Goal: Information Seeking & Learning: Find specific fact

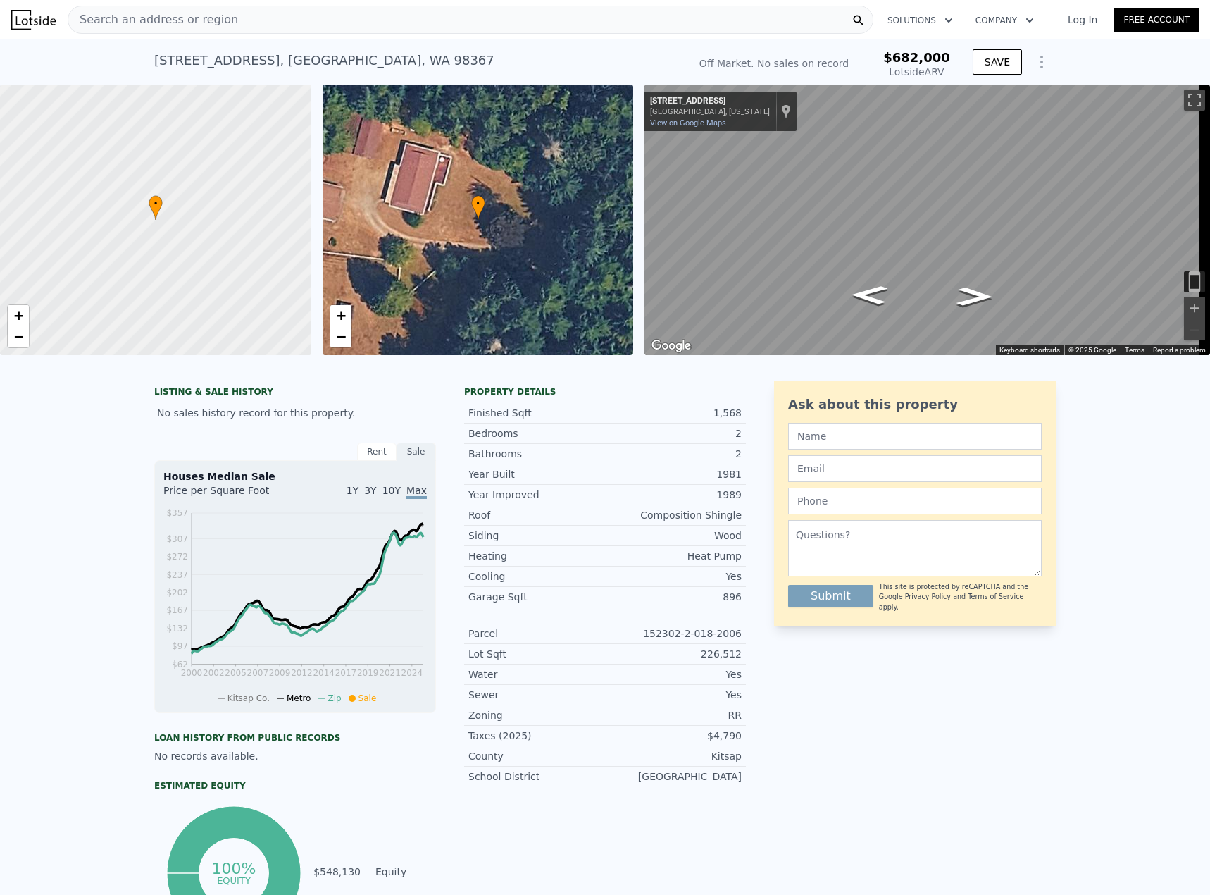
click at [333, 58] on div "[STREET_ADDRESS]" at bounding box center [324, 61] width 340 height 20
click at [443, 61] on div "[STREET_ADDRESS] No sales on record (~ARV $682k )" at bounding box center [418, 64] width 528 height 39
click at [1093, 62] on div "[STREET_ADDRESS] No sales on record (~ARV $682k ) Off Market. No sales on recor…" at bounding box center [605, 61] width 1210 height 45
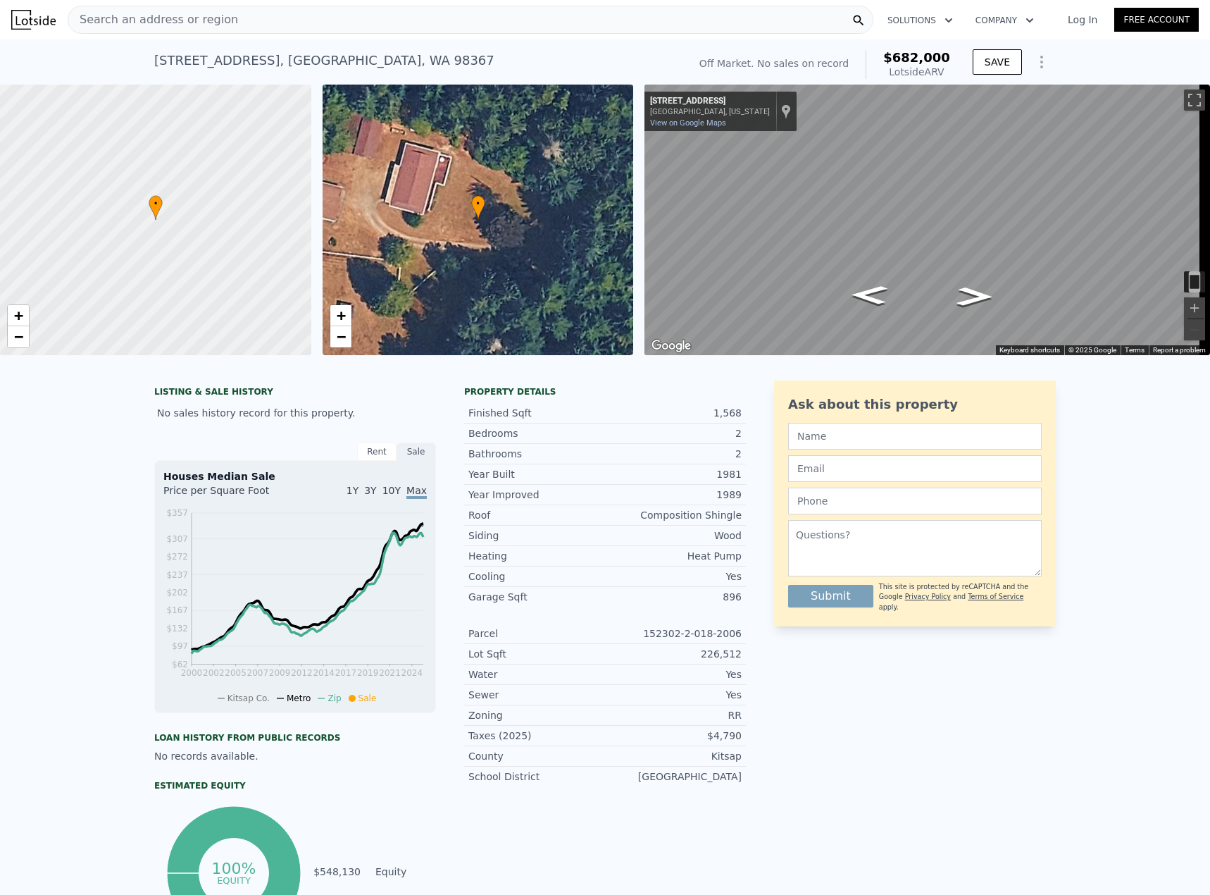
click at [370, 51] on div "[STREET_ADDRESS]" at bounding box center [324, 61] width 340 height 20
click at [177, 22] on span "Search an address or region" at bounding box center [153, 19] width 170 height 17
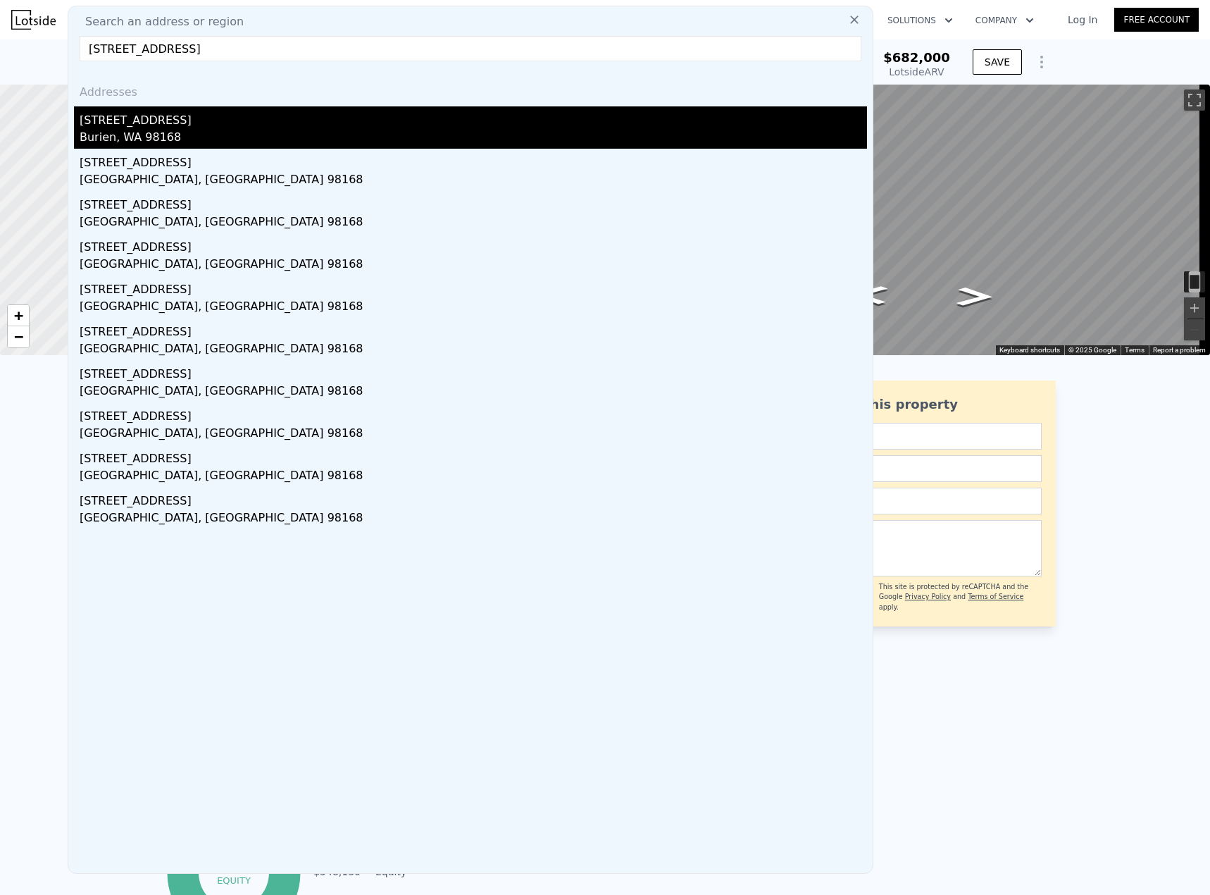
type input "[STREET_ADDRESS]"
click at [154, 124] on div "[STREET_ADDRESS]" at bounding box center [474, 117] width 788 height 23
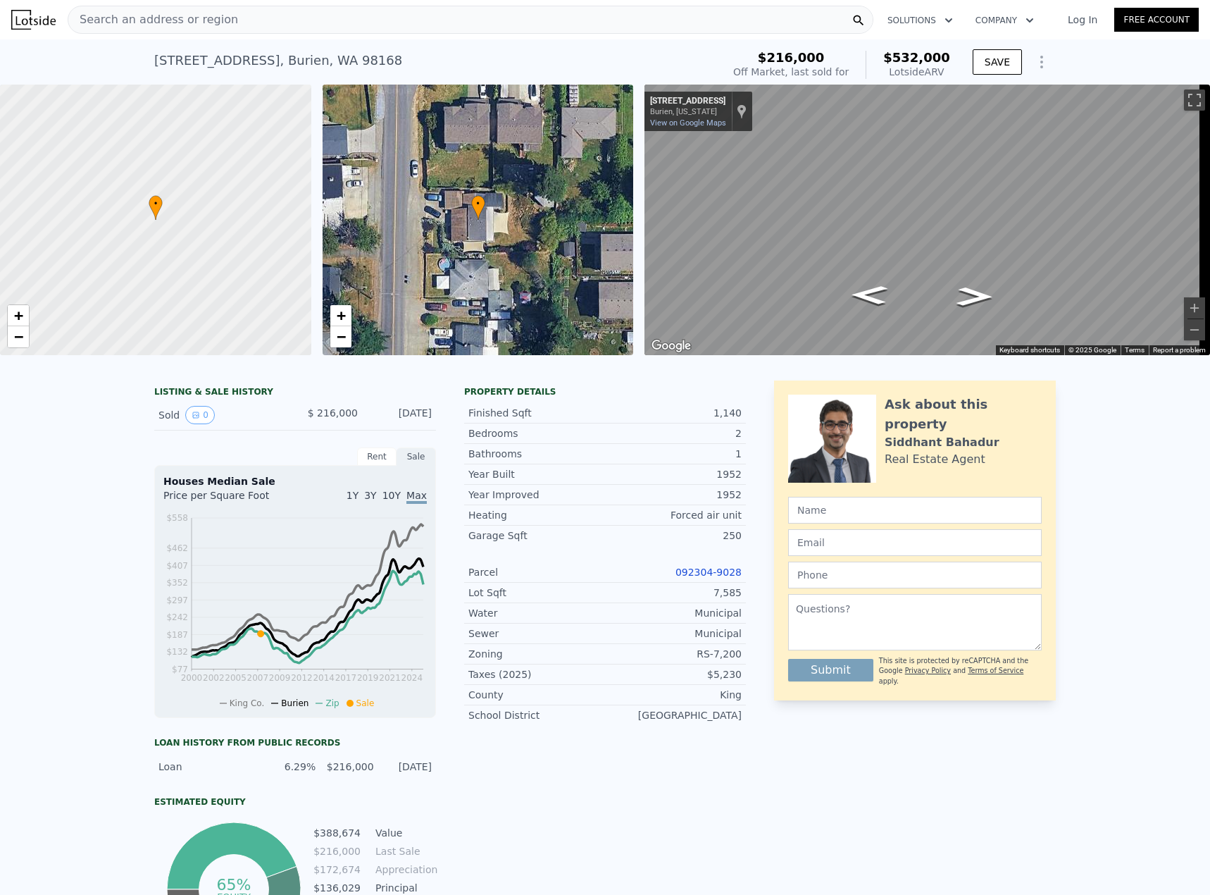
click at [75, 470] on div "LISTING & SALE HISTORY Sold 0 $ 216,000 [DATE] Rent Sale Rent over time Price p…" at bounding box center [605, 695] width 1210 height 652
